Goal: Check status

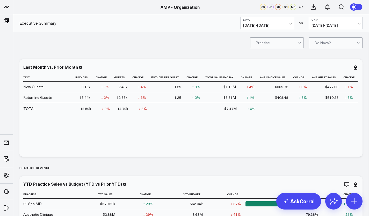
click at [278, 26] on span "08/01/25 - 08/09/25" at bounding box center [267, 25] width 48 height 4
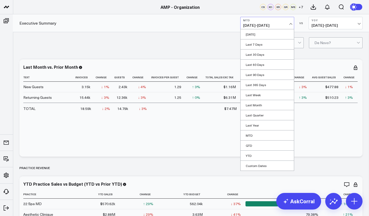
click at [254, 138] on link "MTD" at bounding box center [267, 135] width 53 height 10
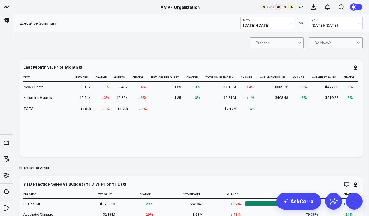
click at [322, 22] on button "YoY [DATE] - [DATE]" at bounding box center [336, 23] width 54 height 12
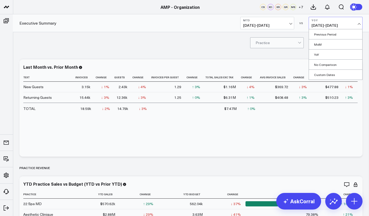
click at [318, 54] on link "YoY" at bounding box center [335, 54] width 53 height 10
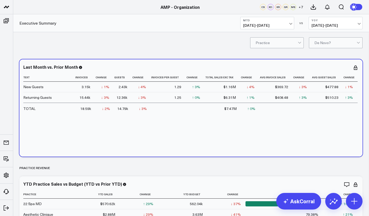
click at [253, 110] on div "↑ 0%" at bounding box center [251, 108] width 8 height 5
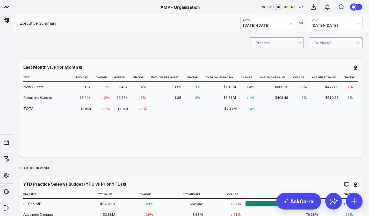
click at [351, 23] on button "YoY [DATE] - [DATE]" at bounding box center [336, 23] width 54 height 12
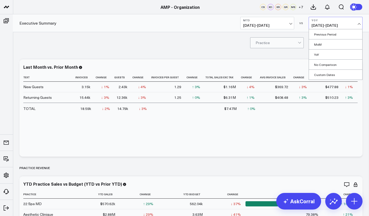
click at [333, 44] on link "MoM" at bounding box center [335, 44] width 53 height 10
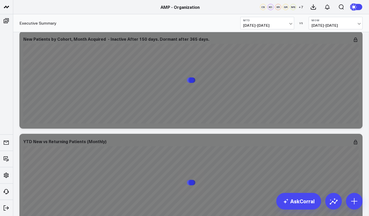
scroll to position [1315, 0]
